Goal: Transaction & Acquisition: Purchase product/service

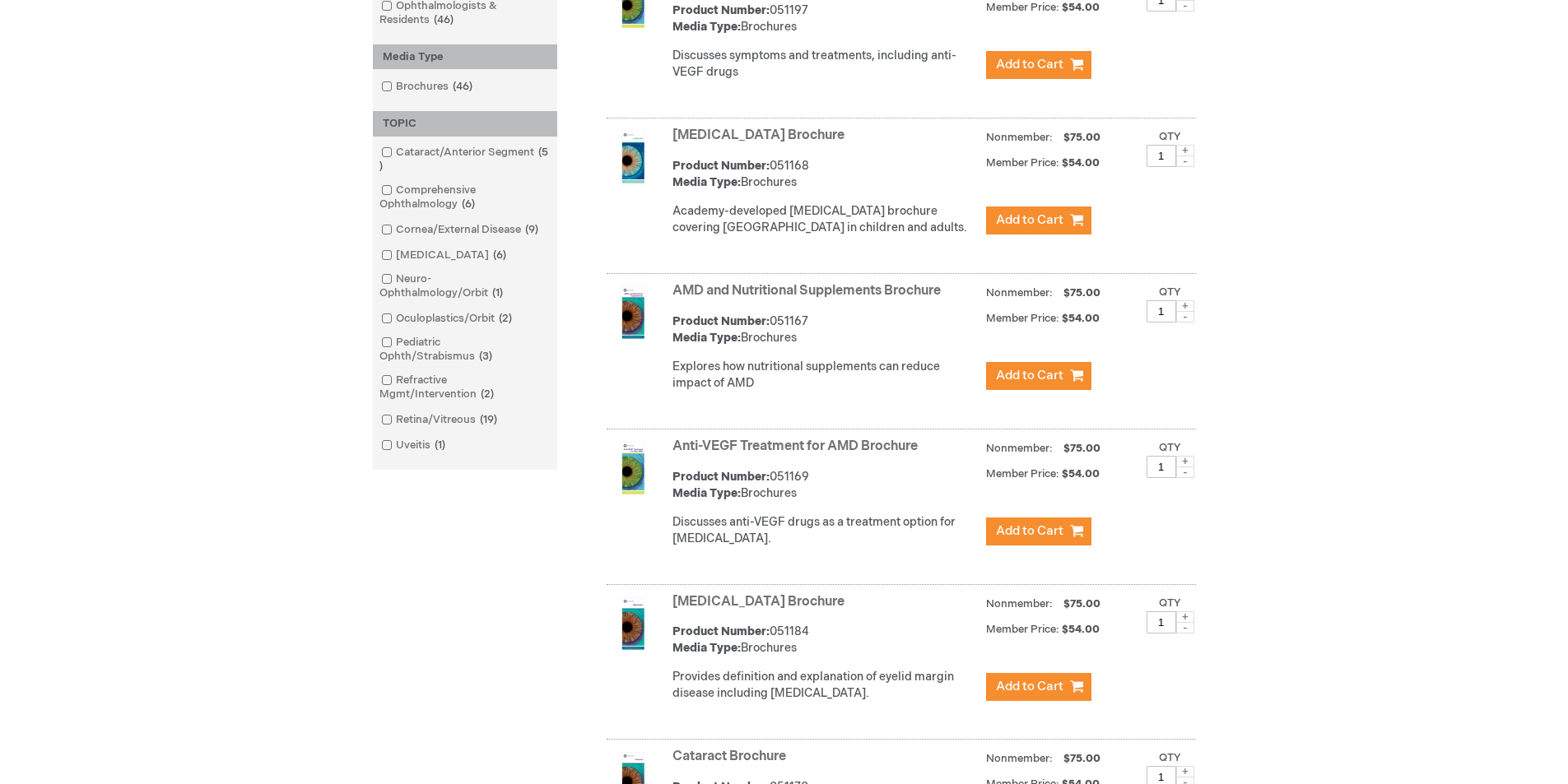
scroll to position [412, 0]
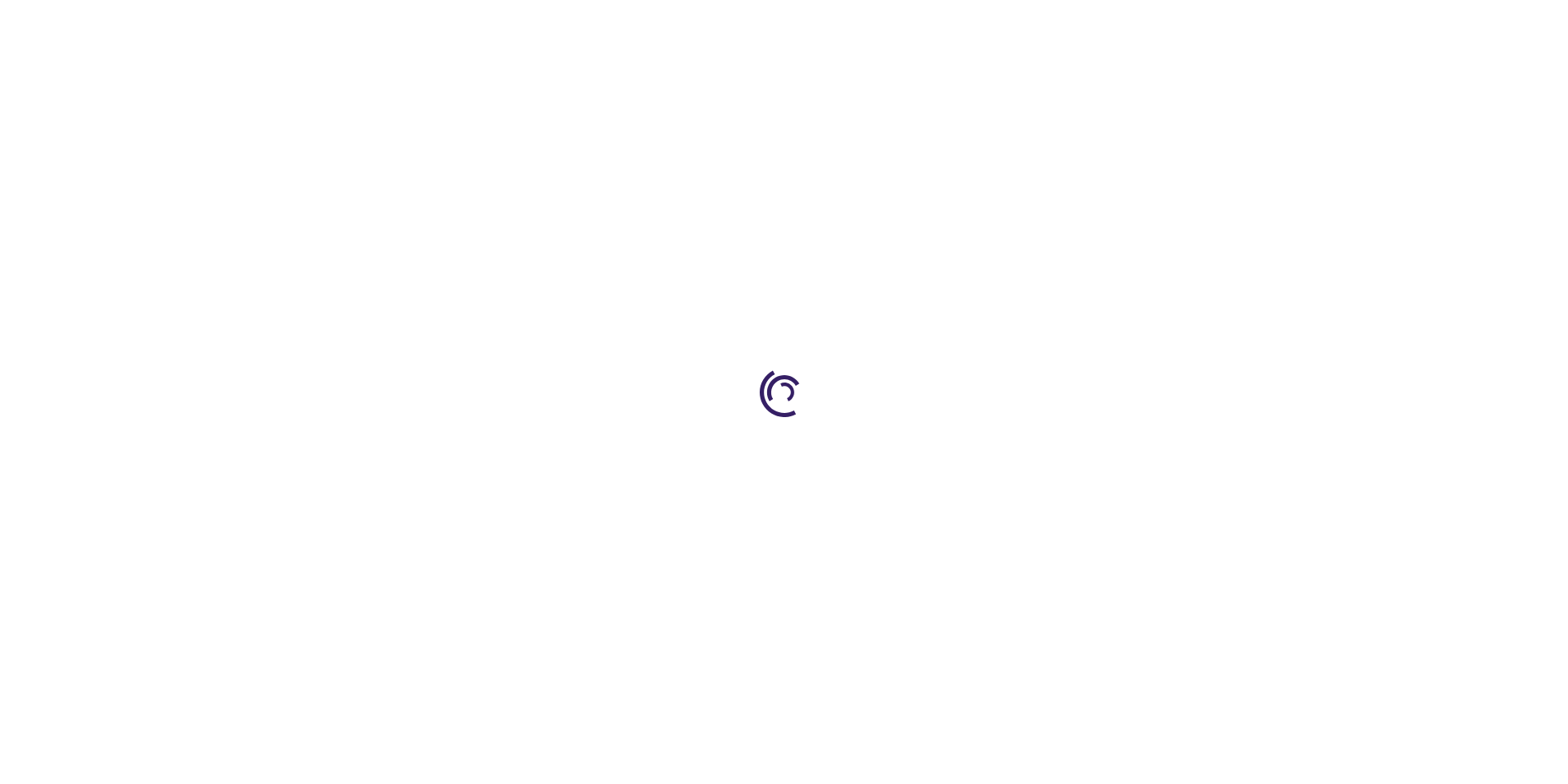
type input "1"
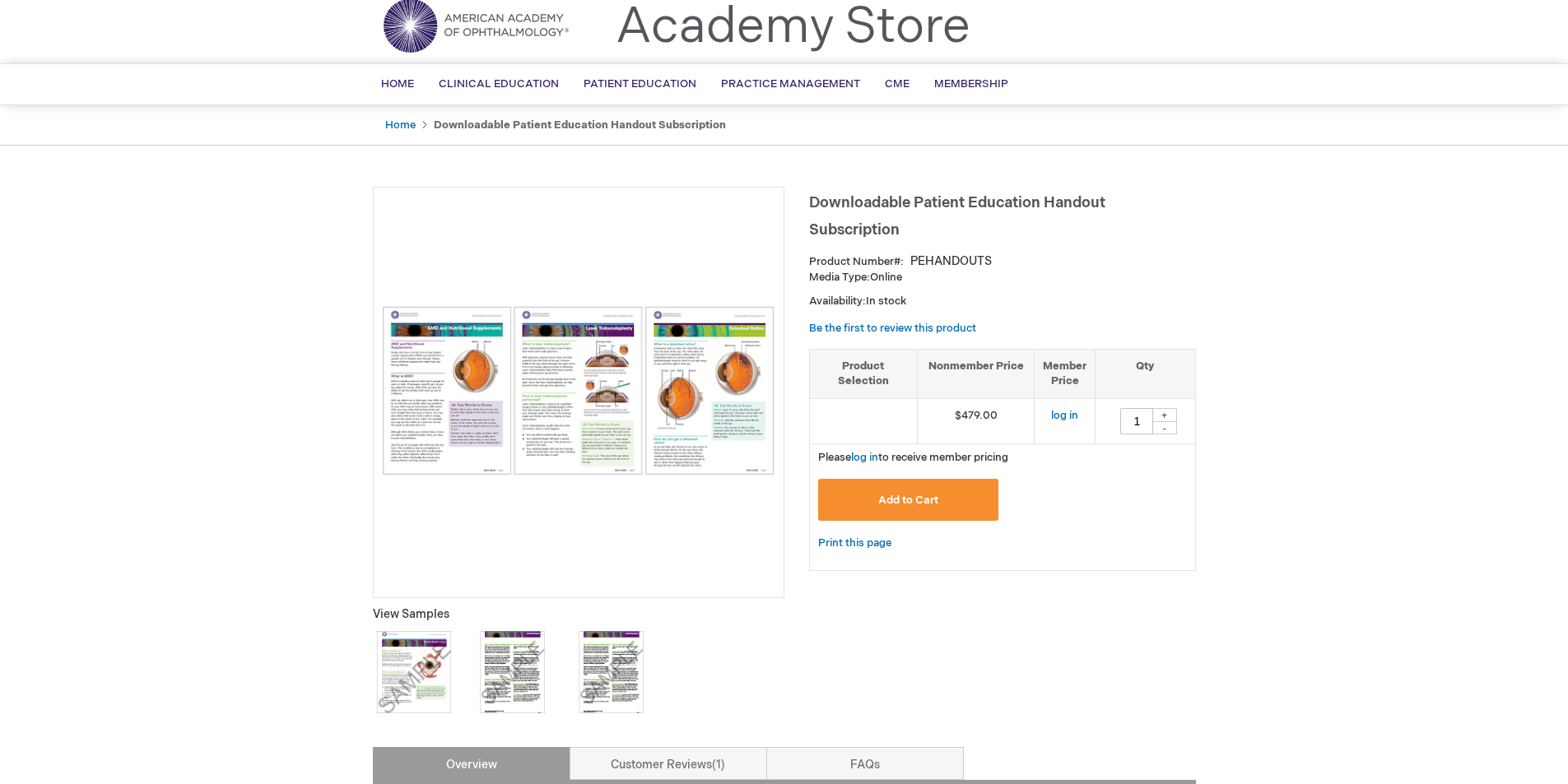
scroll to position [164, 0]
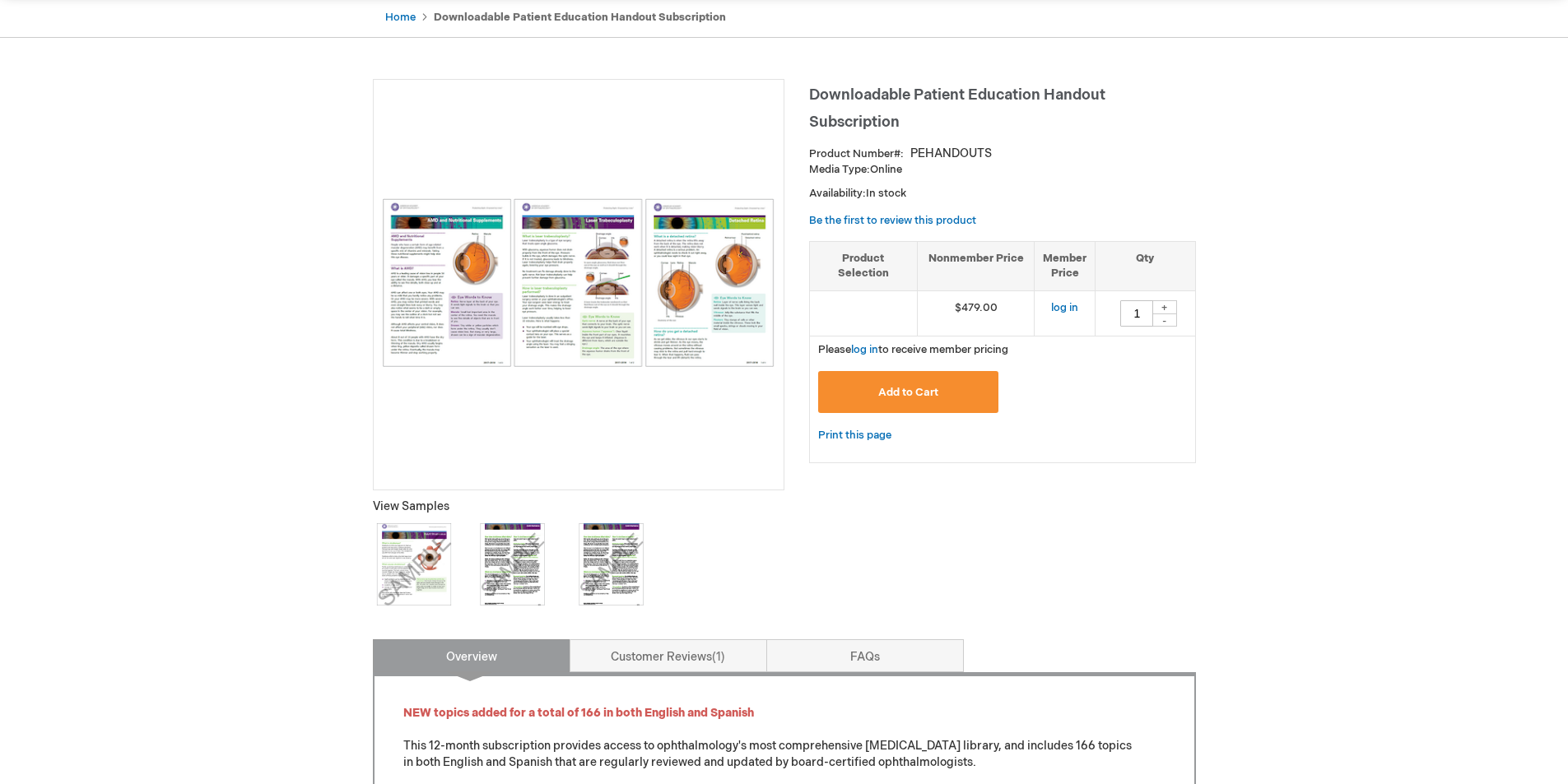
click at [724, 307] on img at bounding box center [579, 283] width 394 height 169
click at [614, 307] on img at bounding box center [579, 283] width 394 height 169
click at [503, 308] on img at bounding box center [579, 283] width 394 height 169
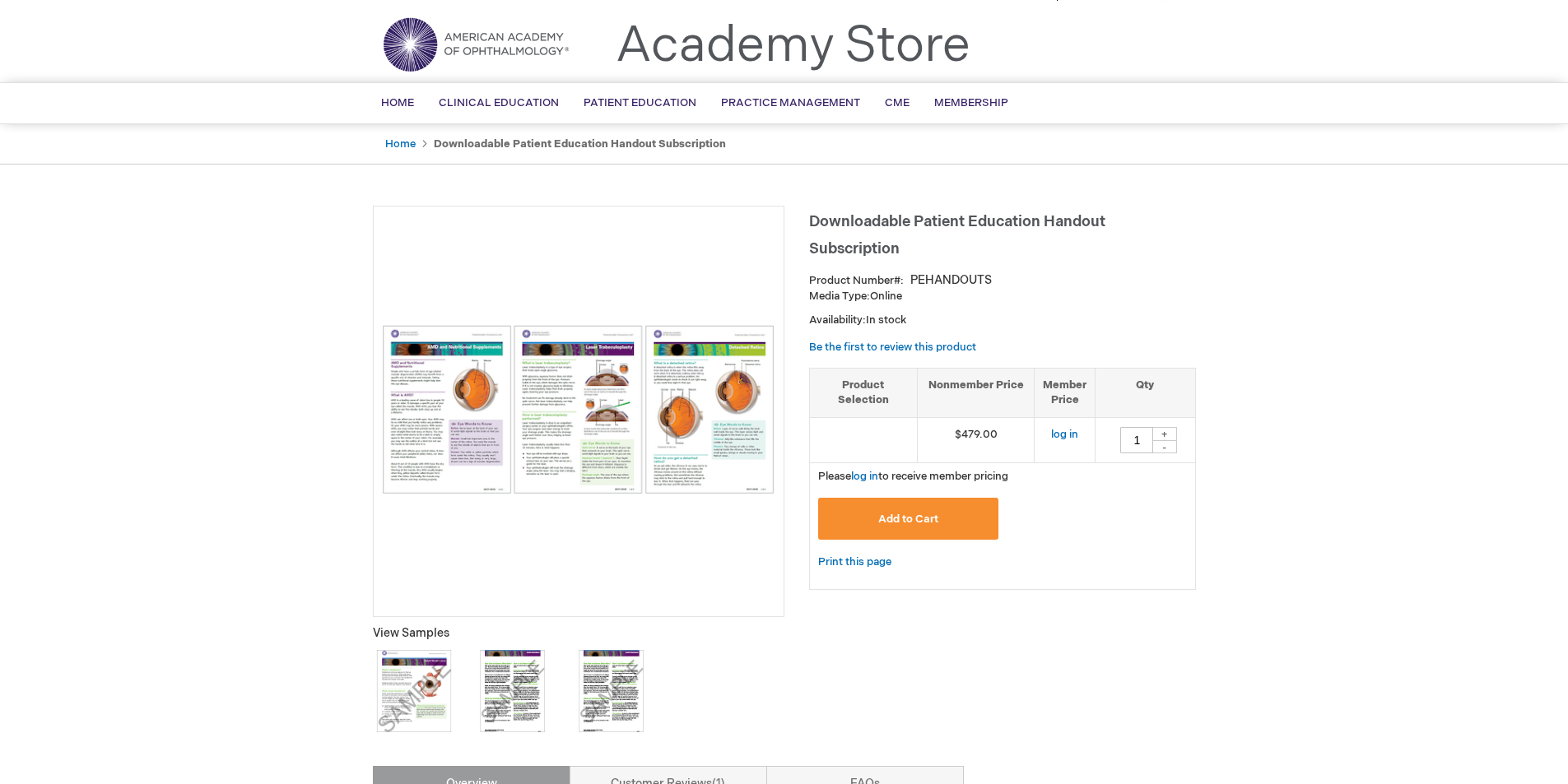
scroll to position [0, 0]
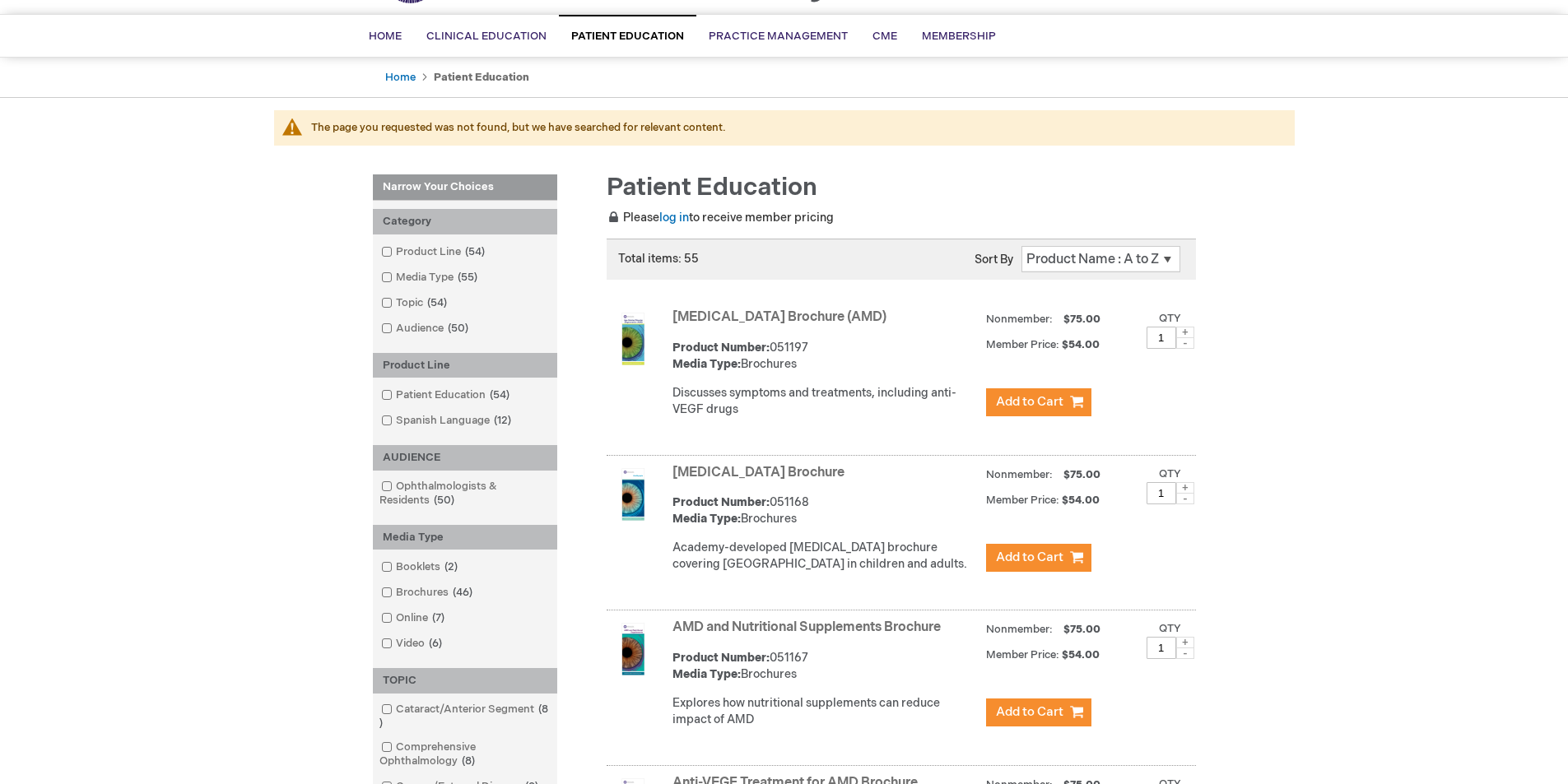
scroll to position [576, 0]
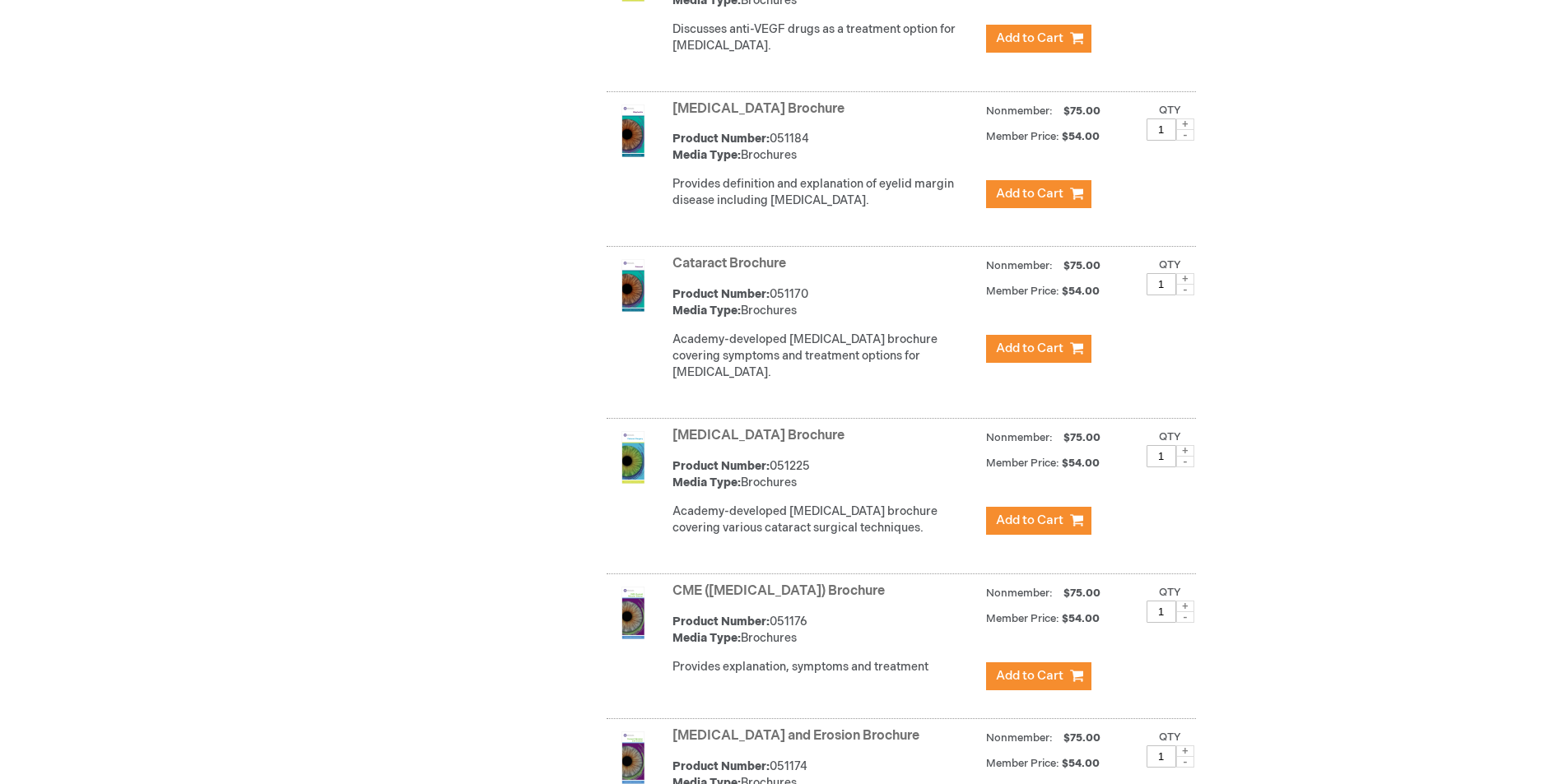
scroll to position [905, 0]
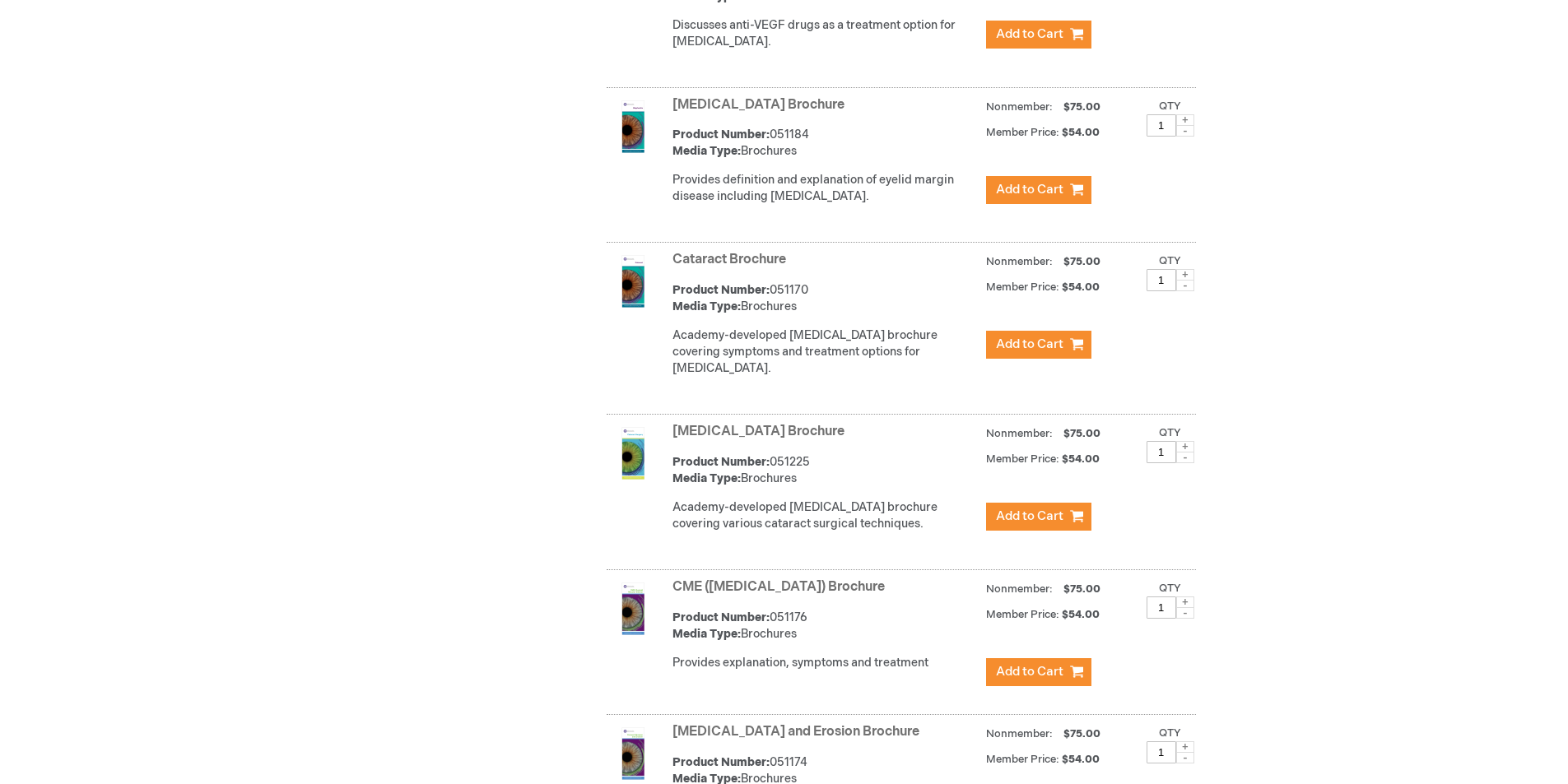
click at [460, 171] on div "Narrow Your Choices Narrow Your Choices Product Line Patient Education 46 items…" at bounding box center [784, 180] width 823 height 1680
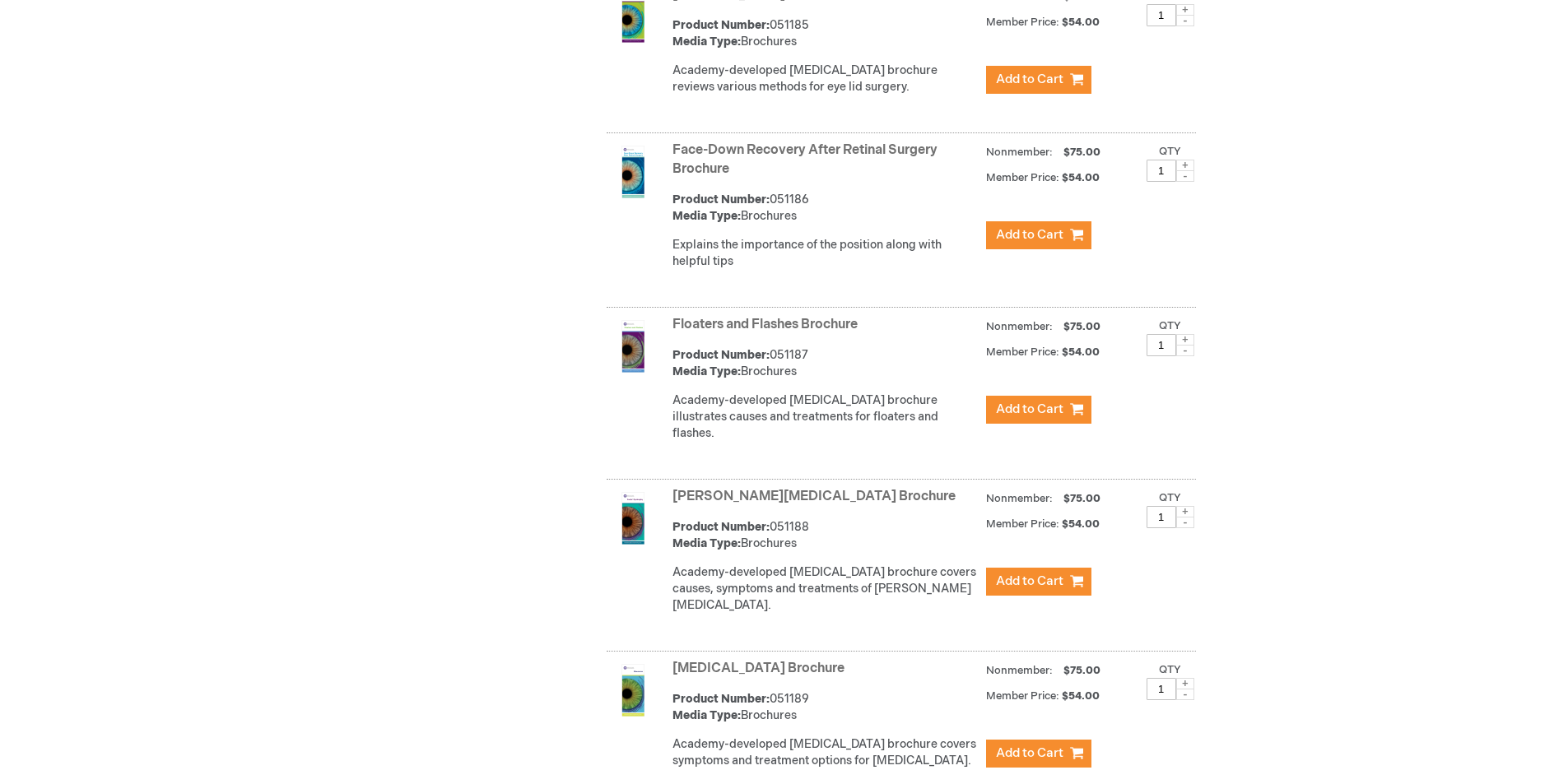
scroll to position [2880, 0]
